Goal: Task Accomplishment & Management: Manage account settings

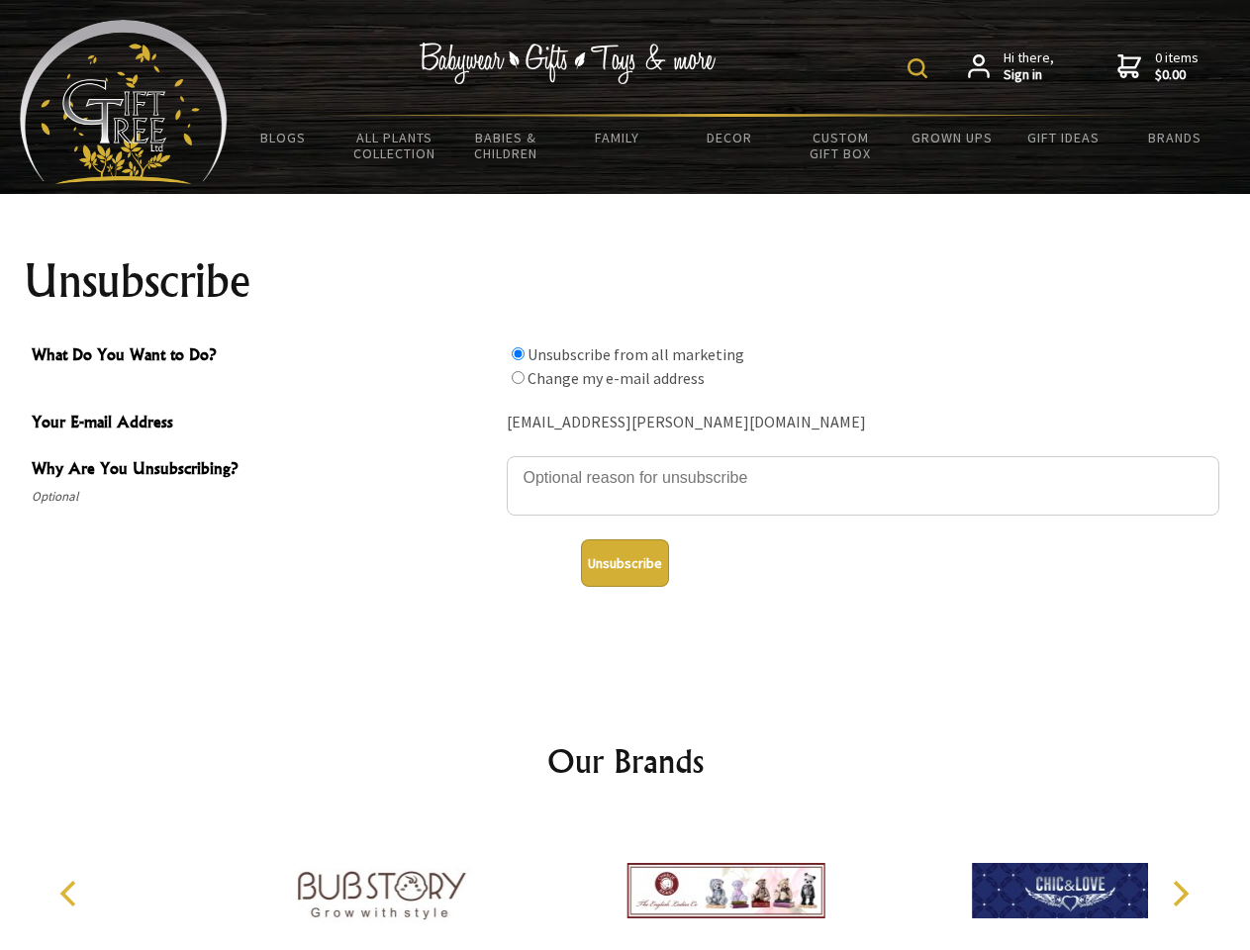
click at [921, 68] on img at bounding box center [918, 68] width 20 height 20
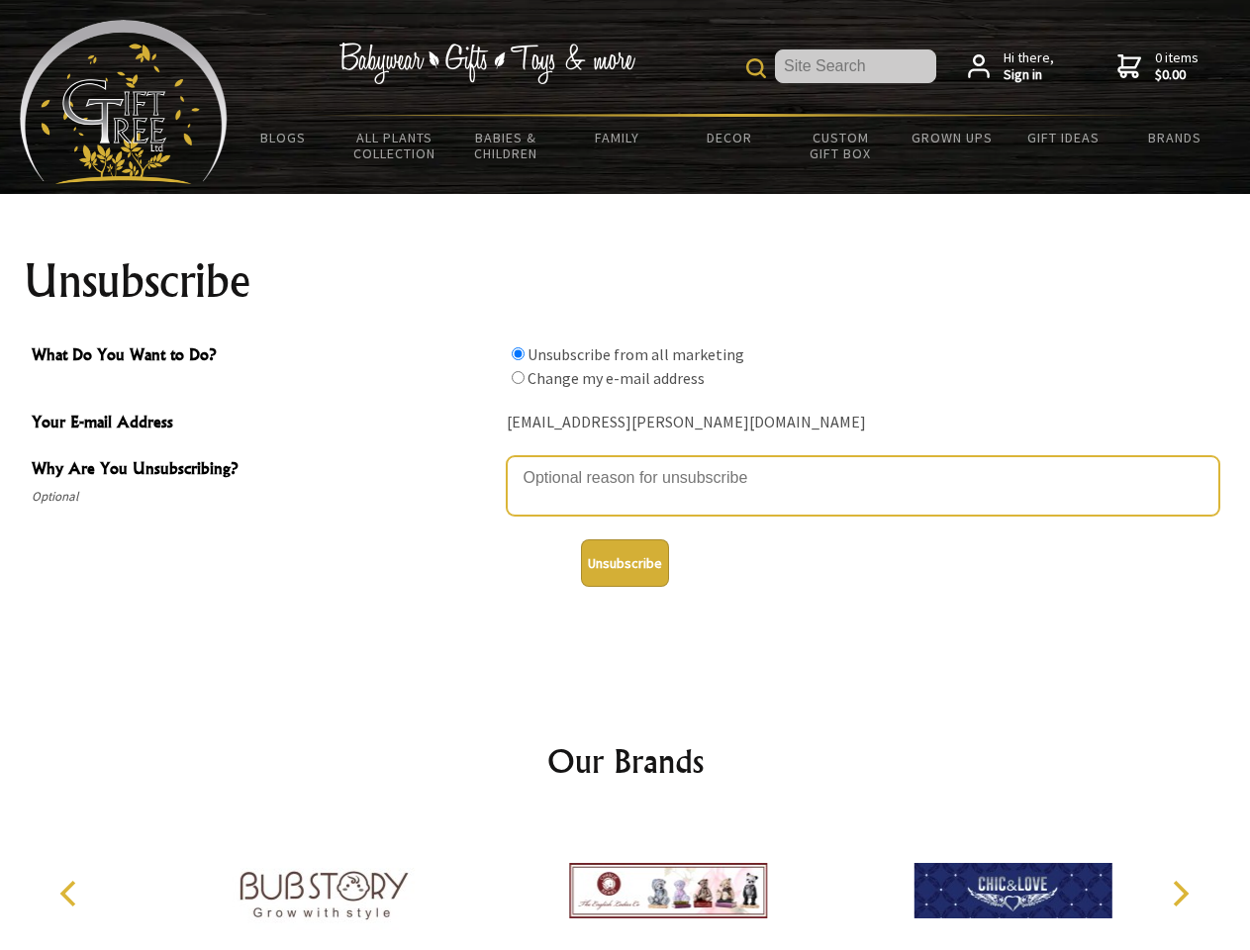
click at [626, 463] on textarea "Why Are You Unsubscribing?" at bounding box center [863, 485] width 713 height 59
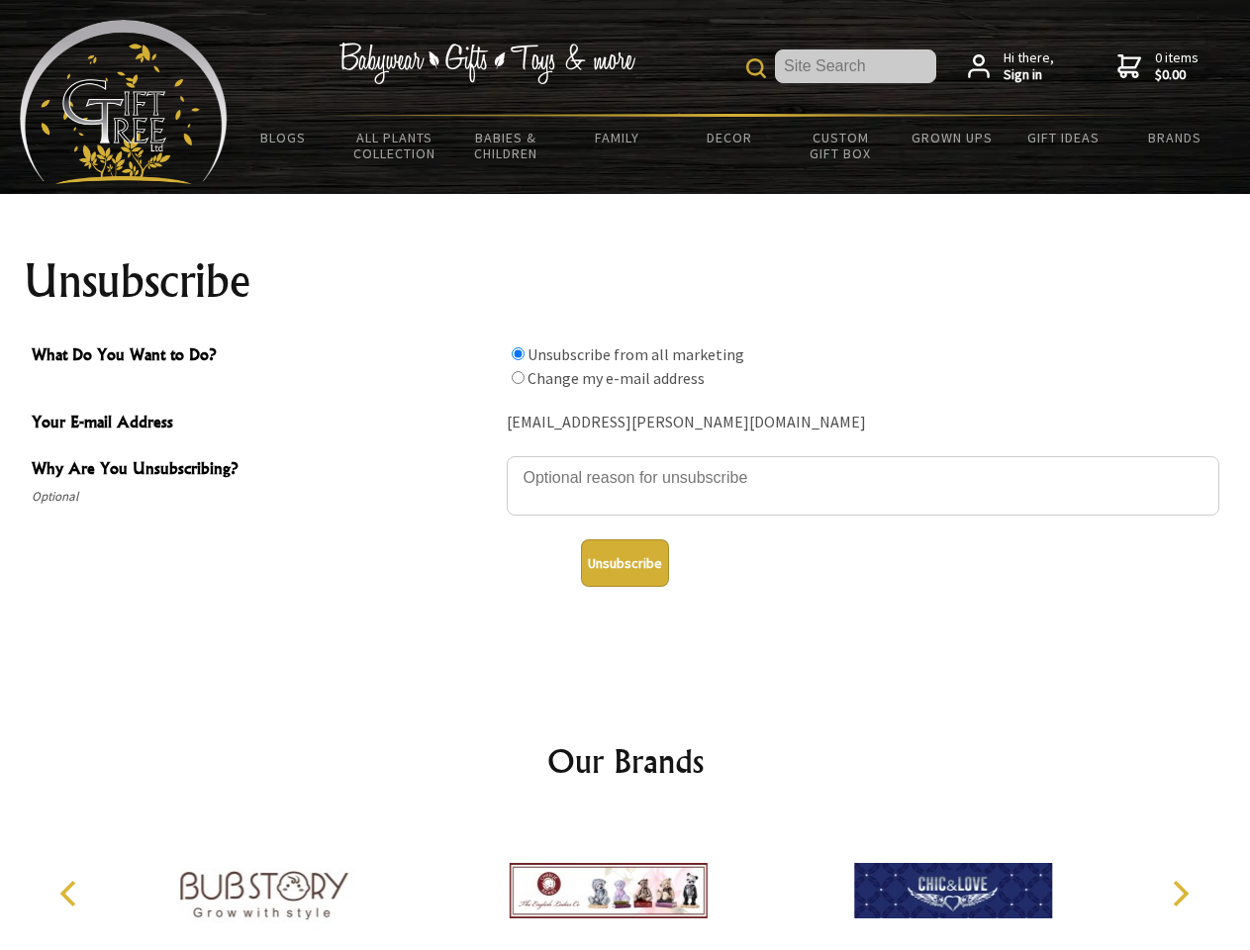
click at [518, 353] on input "What Do You Want to Do?" at bounding box center [518, 353] width 13 height 13
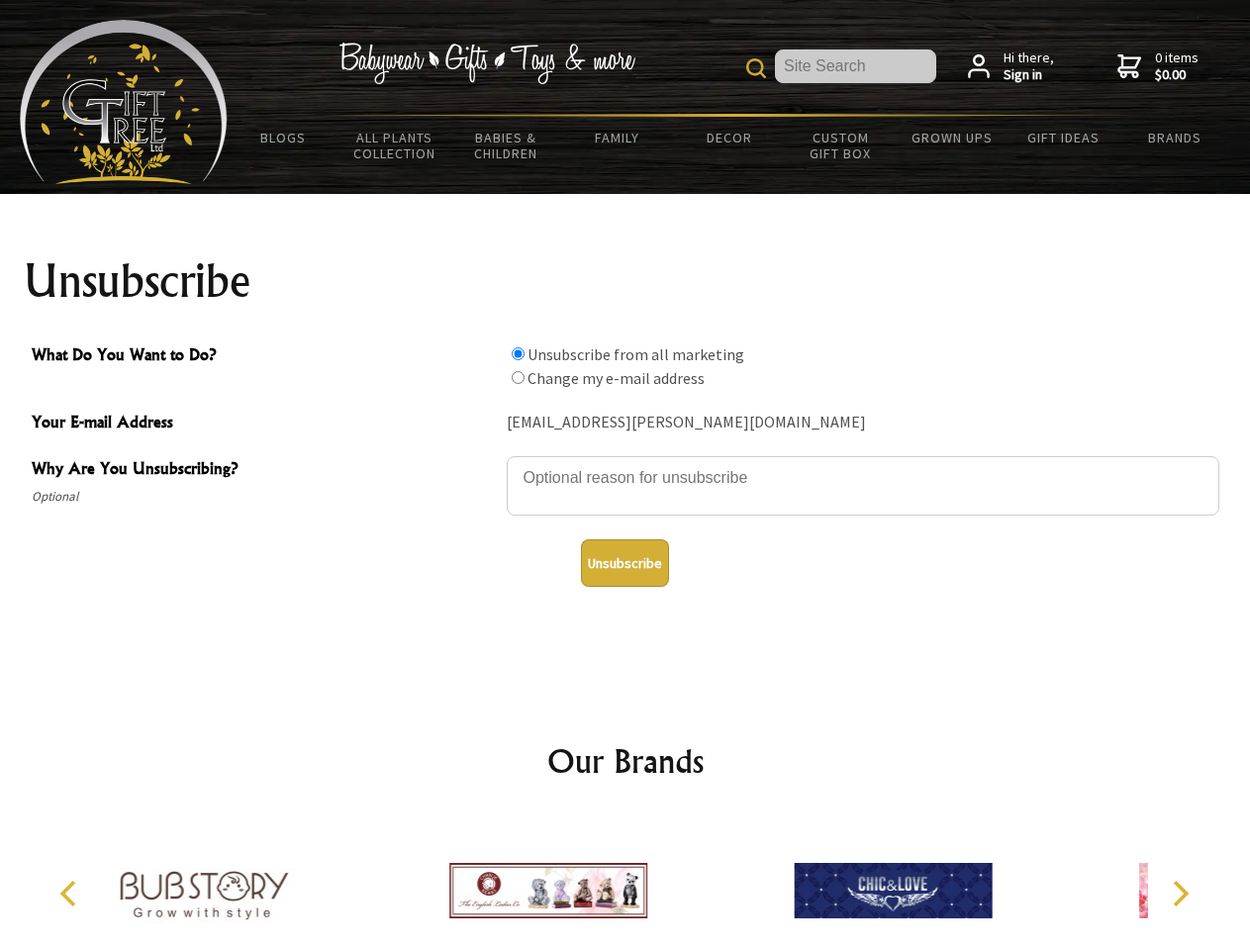
click at [518, 377] on input "What Do You Want to Do?" at bounding box center [518, 377] width 13 height 13
radio input "true"
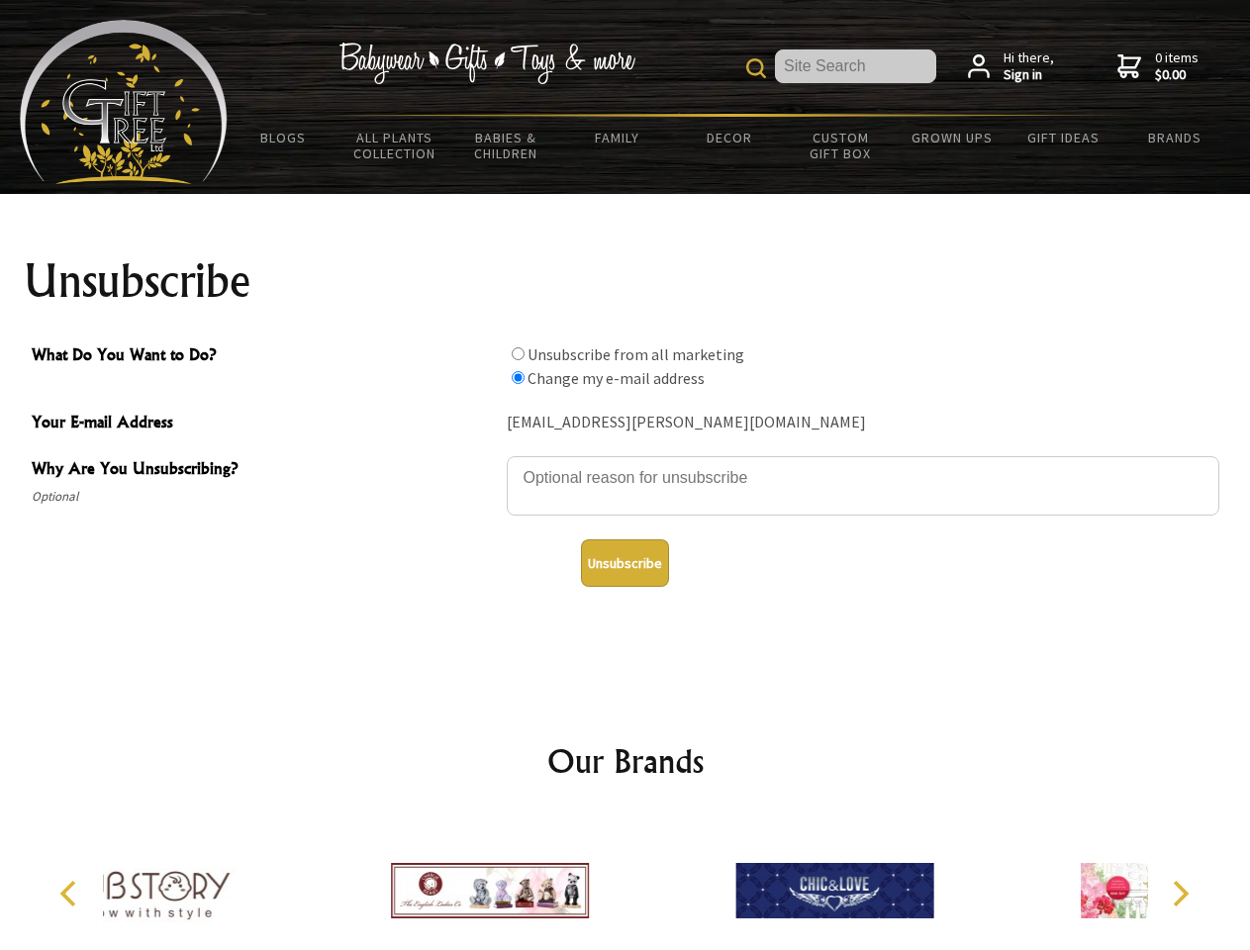
click at [625, 563] on button "Unsubscribe" at bounding box center [625, 564] width 88 height 48
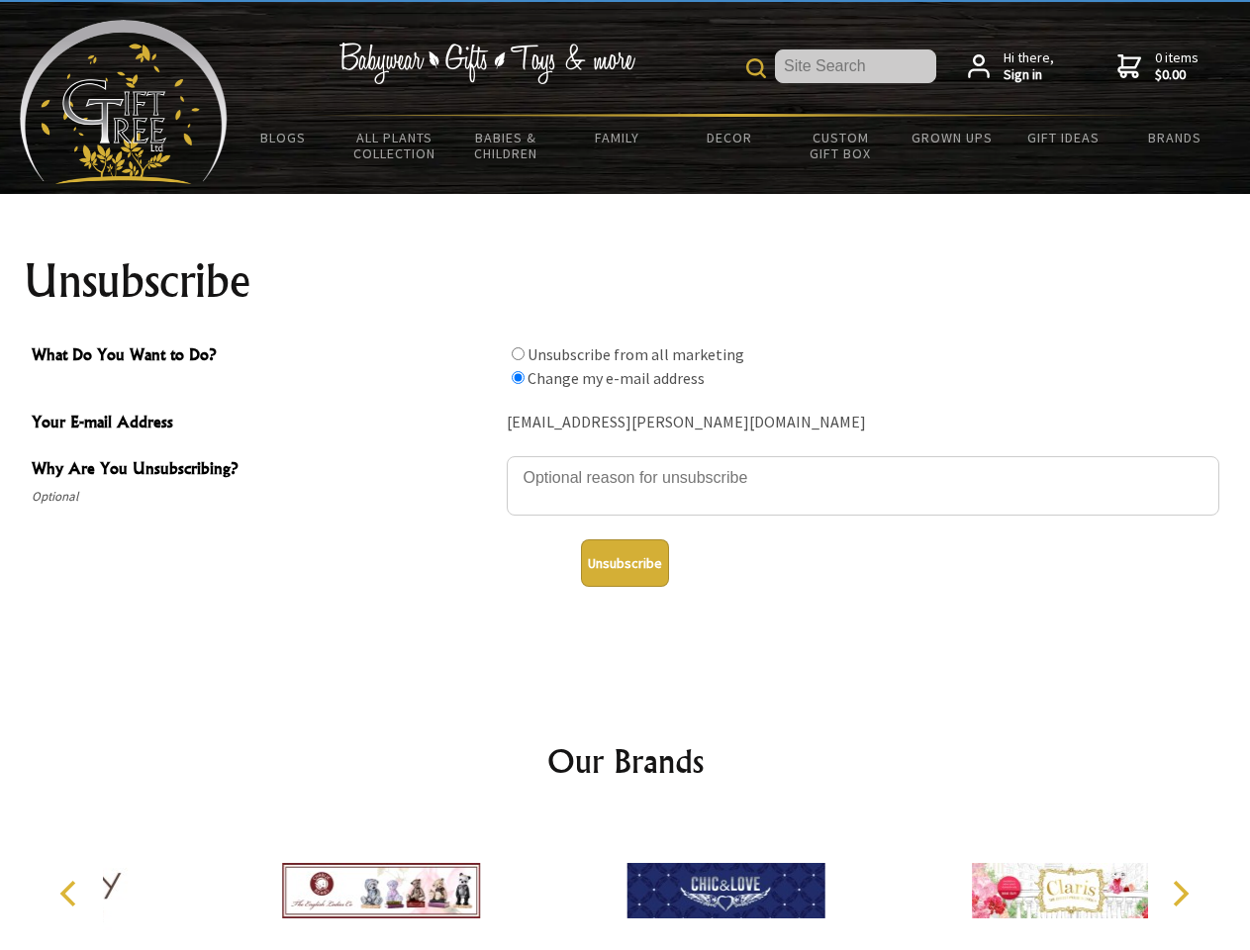
click at [626, 883] on div at bounding box center [725, 894] width 344 height 154
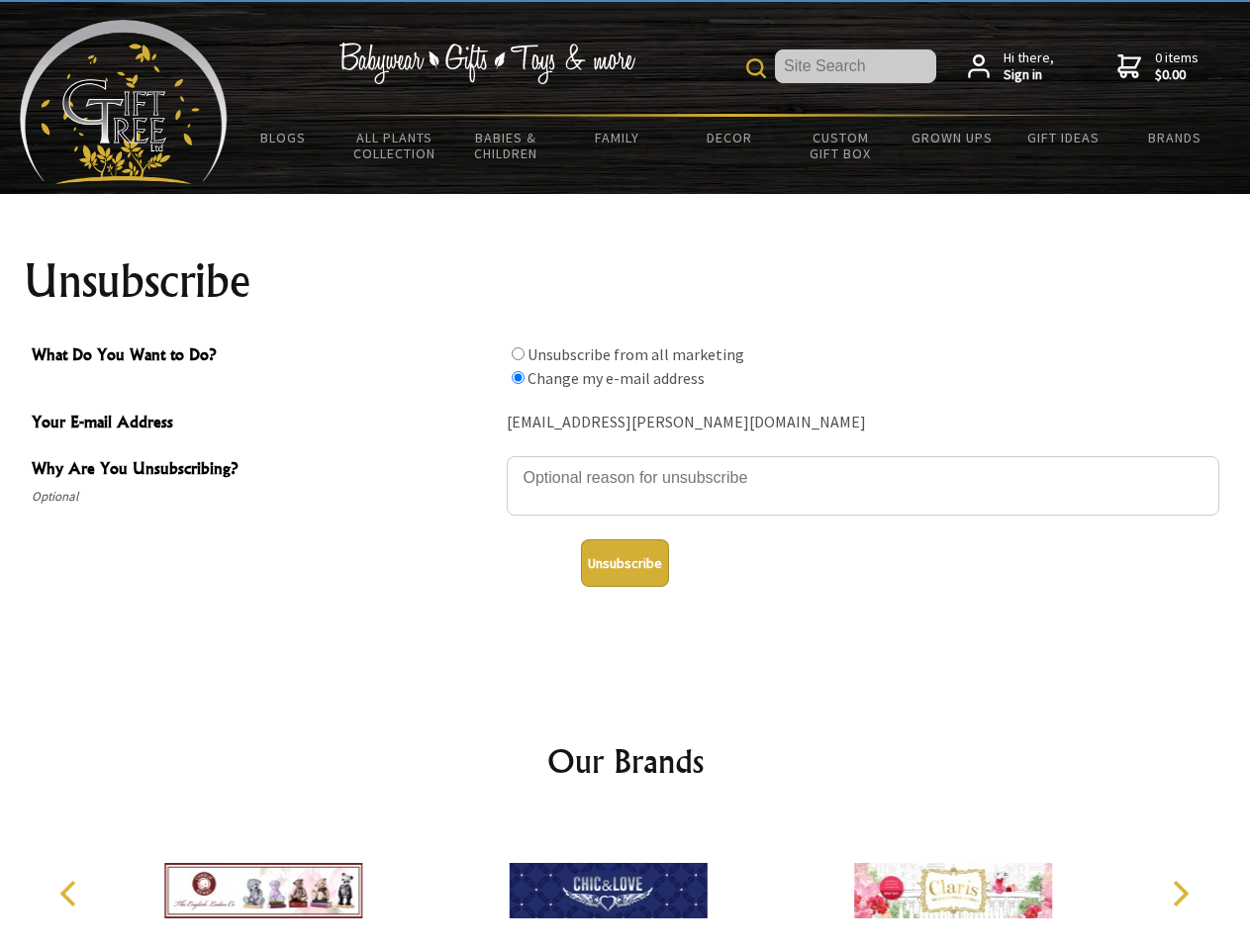
click at [71, 894] on icon "Previous" at bounding box center [70, 894] width 26 height 26
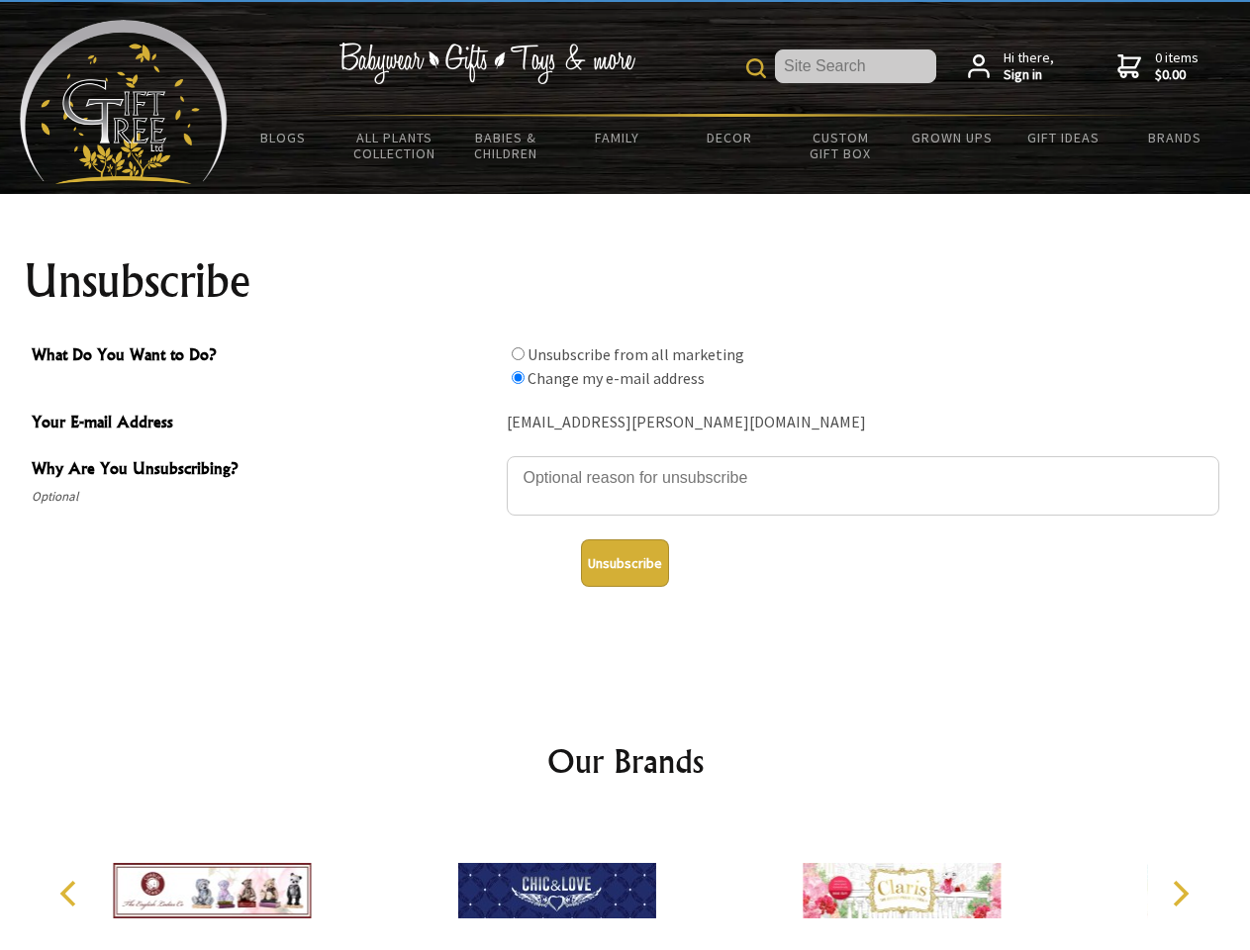
click at [1180, 894] on icon "Next" at bounding box center [1179, 894] width 26 height 26
